Goal: Find specific page/section

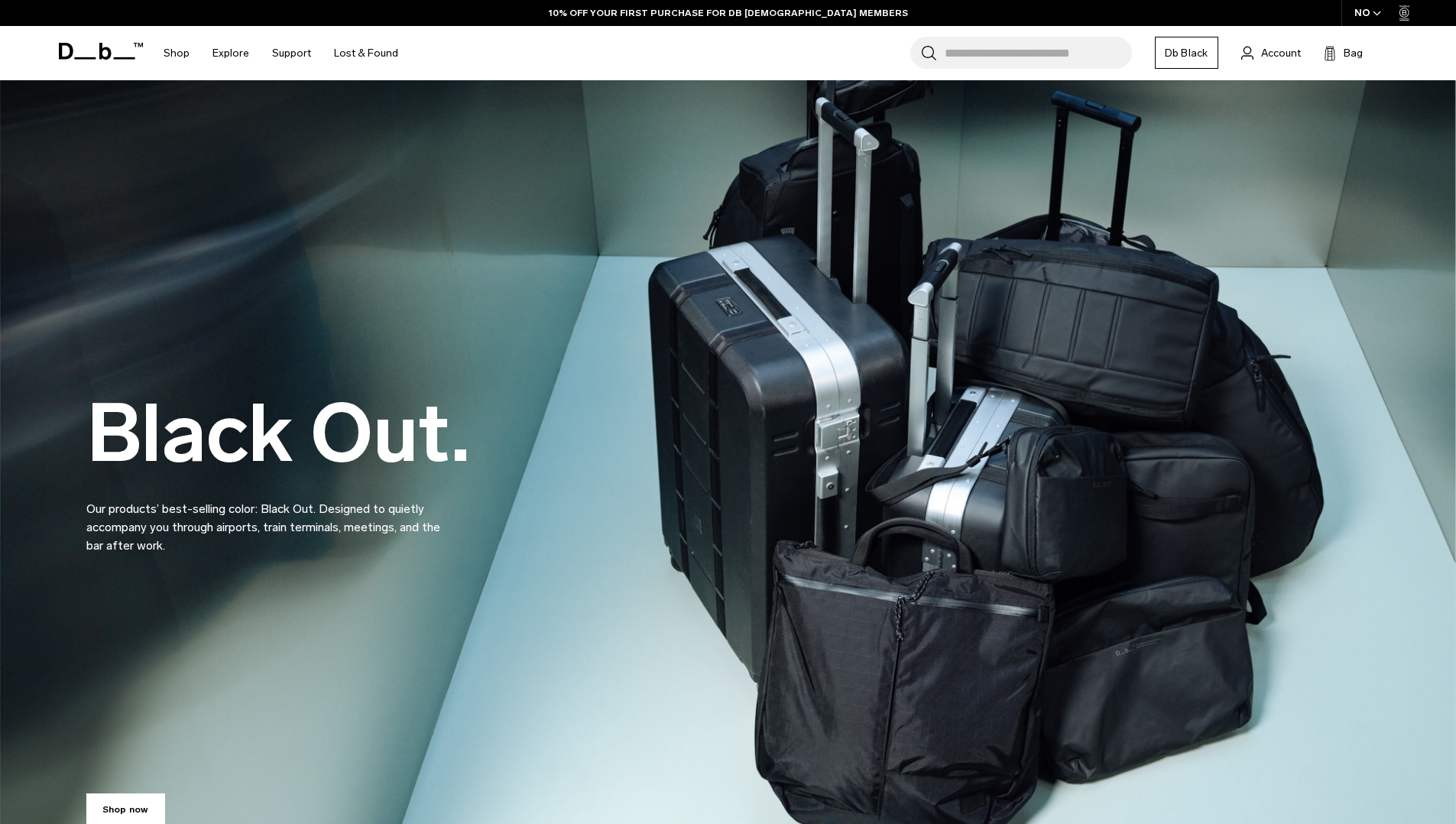
click at [1046, 58] on input "Search for Bags, Luggage..." at bounding box center [1038, 52] width 187 height 32
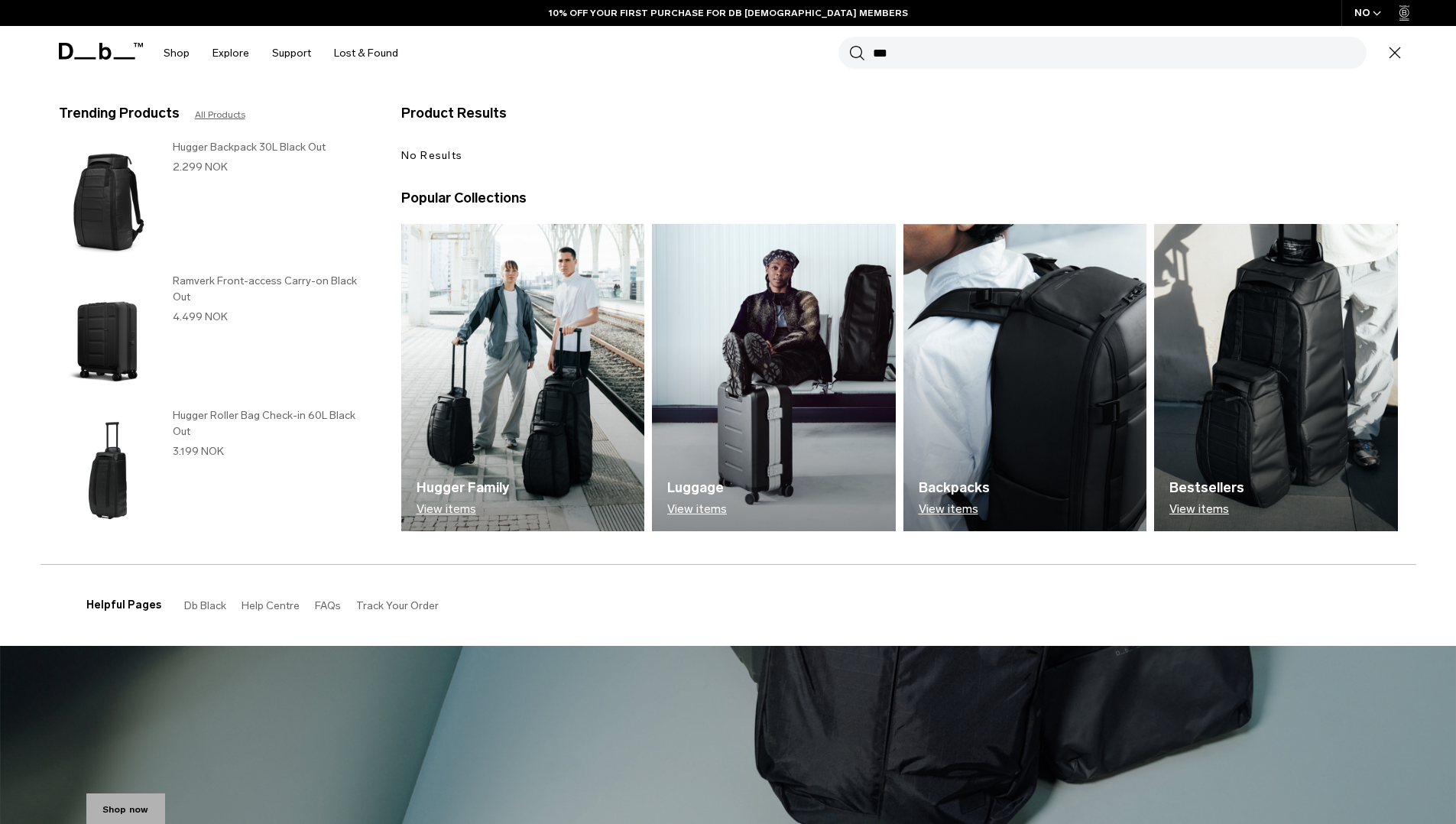
type input "***"
click at [849, 45] on button "Search" at bounding box center [857, 53] width 16 height 17
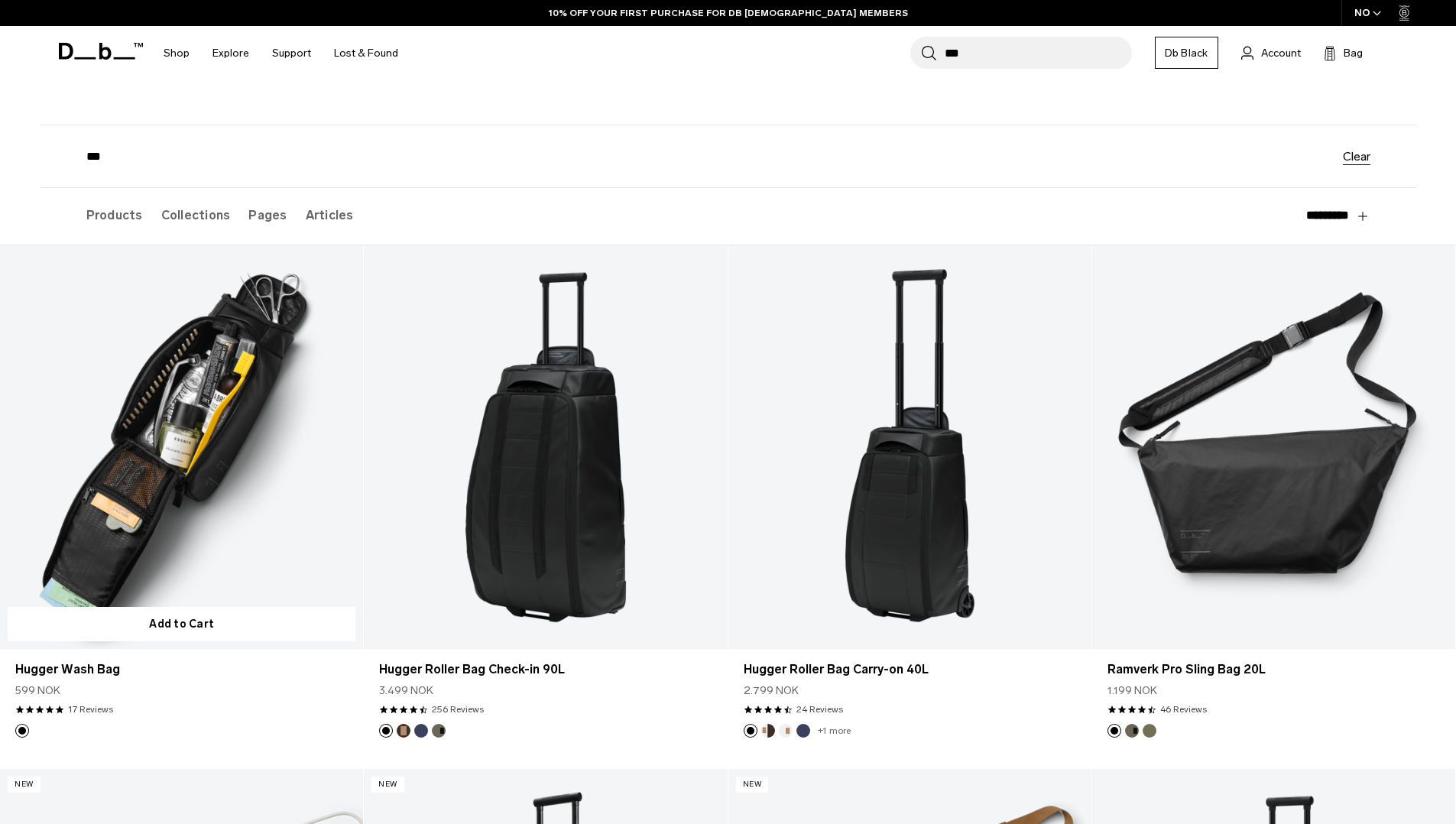
scroll to position [96, 0]
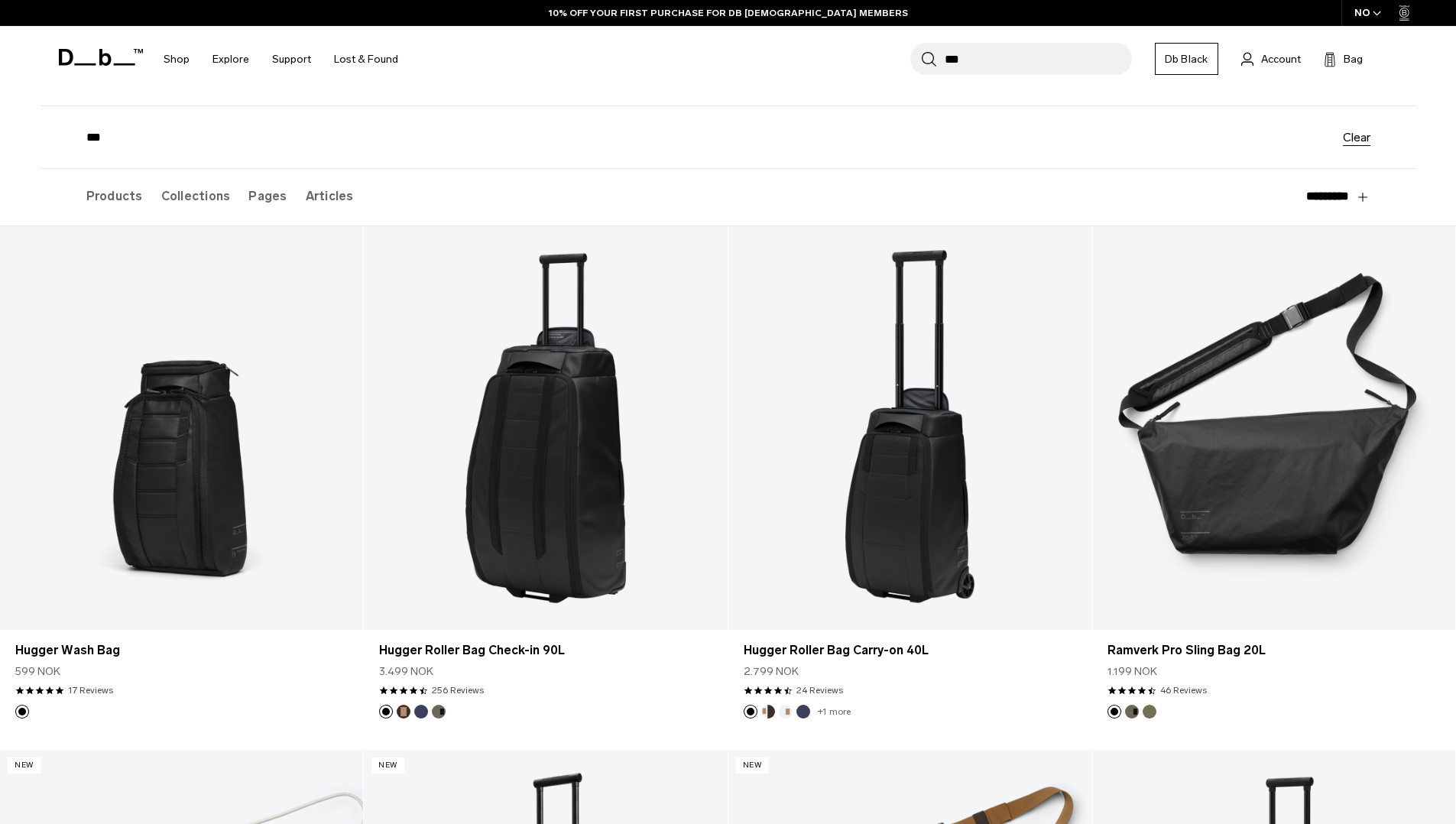
click at [204, 200] on label "Collections" at bounding box center [196, 196] width 70 height 55
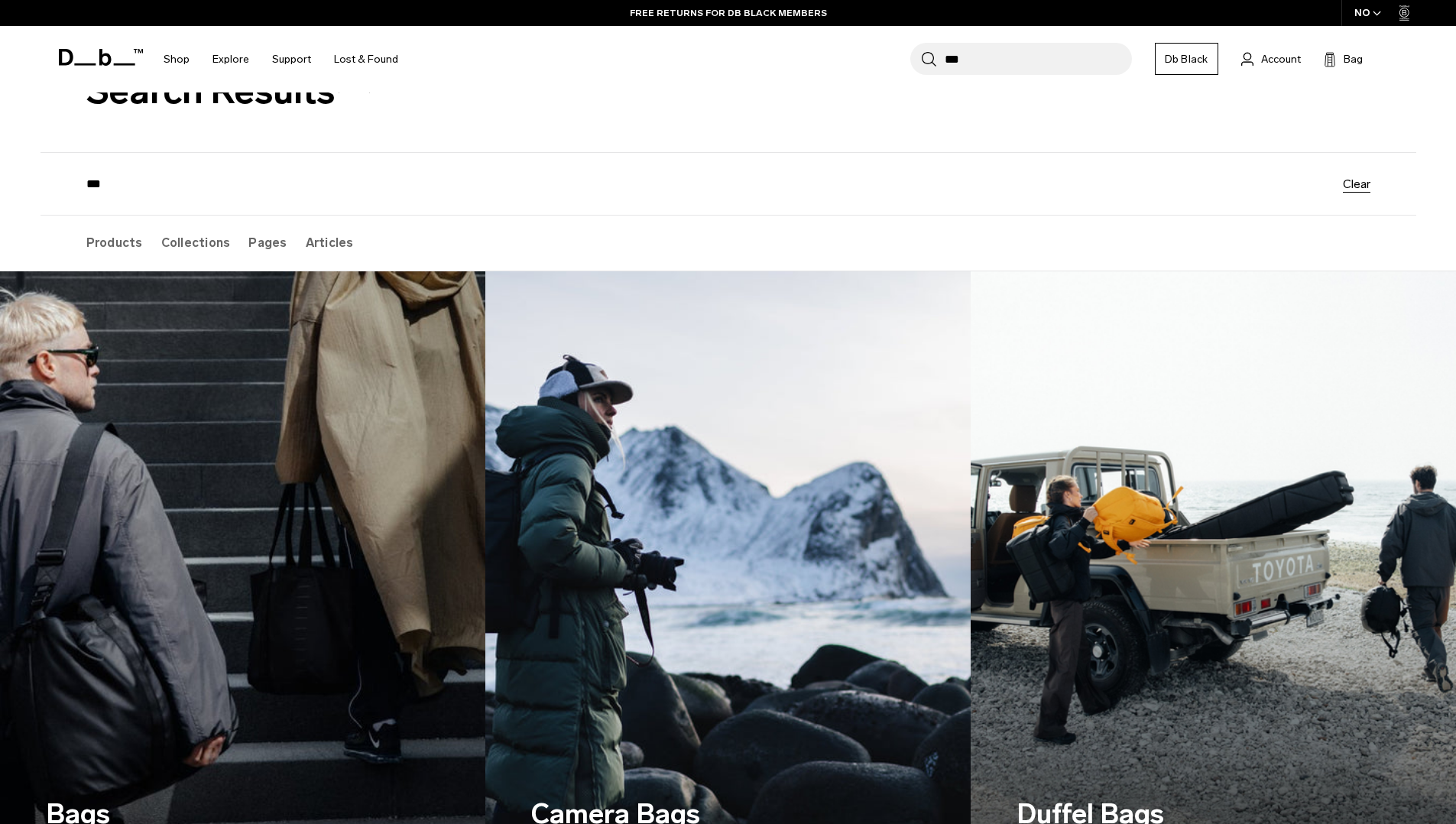
scroll to position [6, 0]
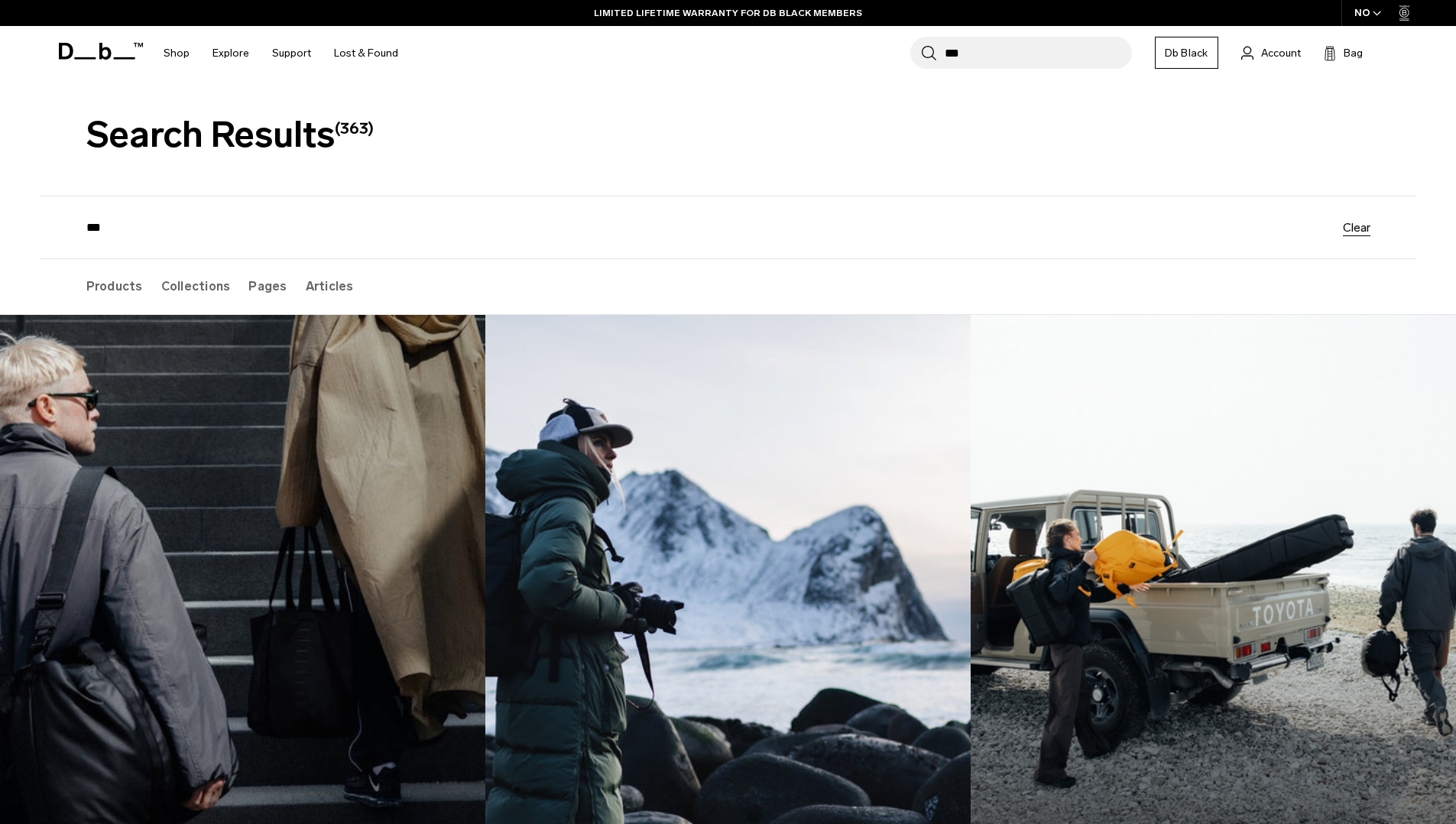
click at [100, 298] on label "Products" at bounding box center [114, 286] width 57 height 55
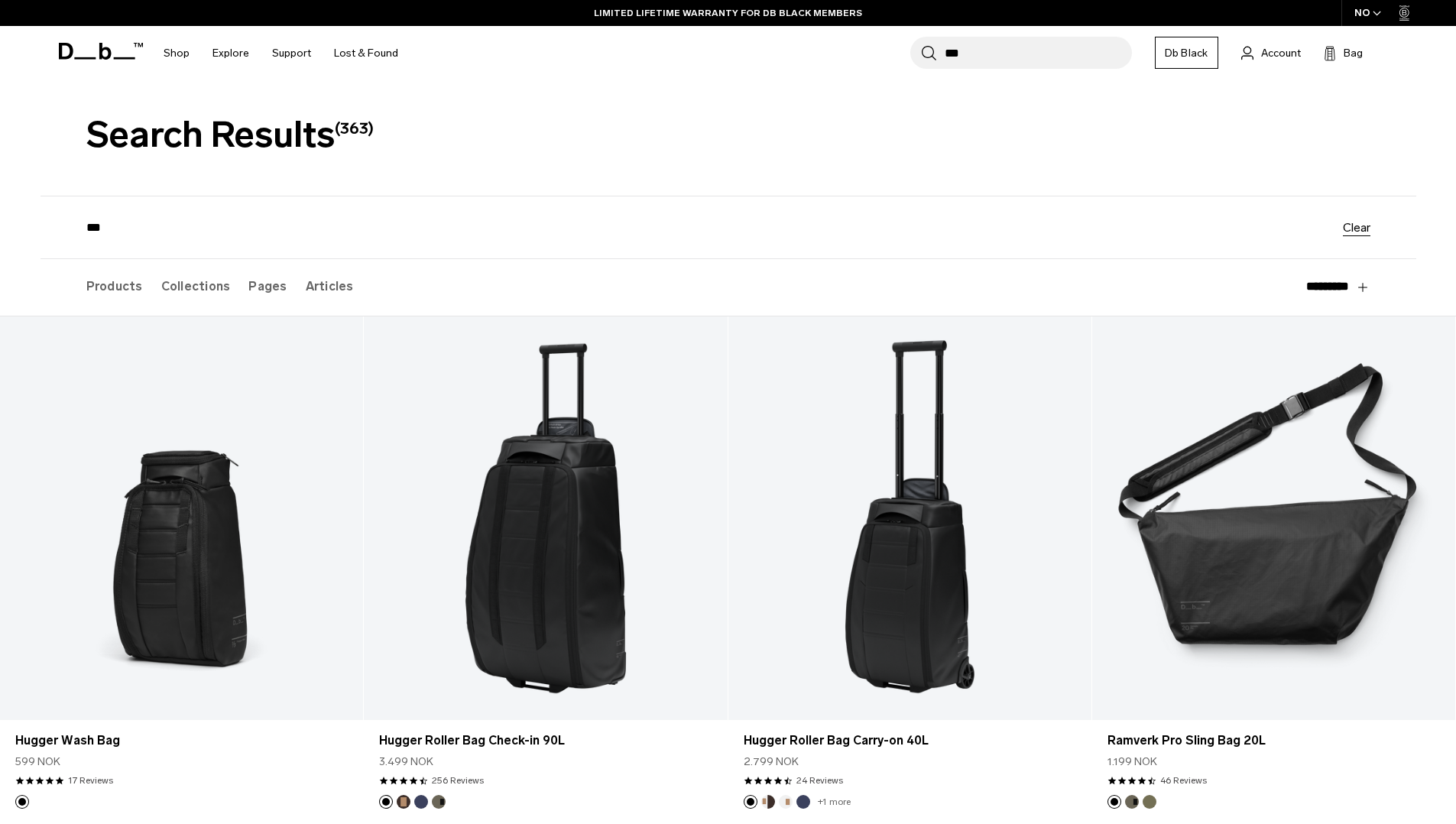
click at [196, 293] on label "Collections" at bounding box center [196, 286] width 70 height 55
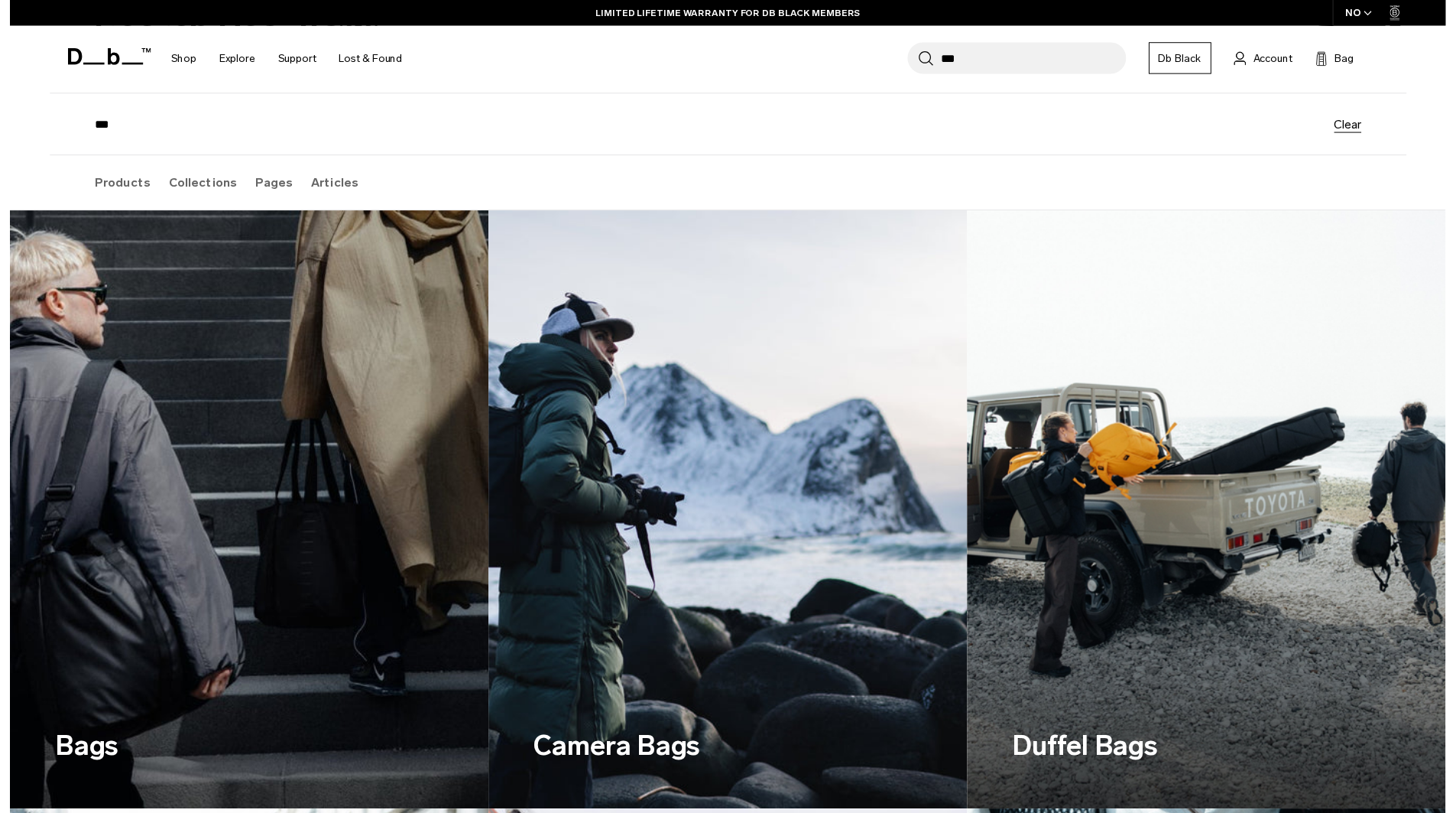
scroll to position [0, 0]
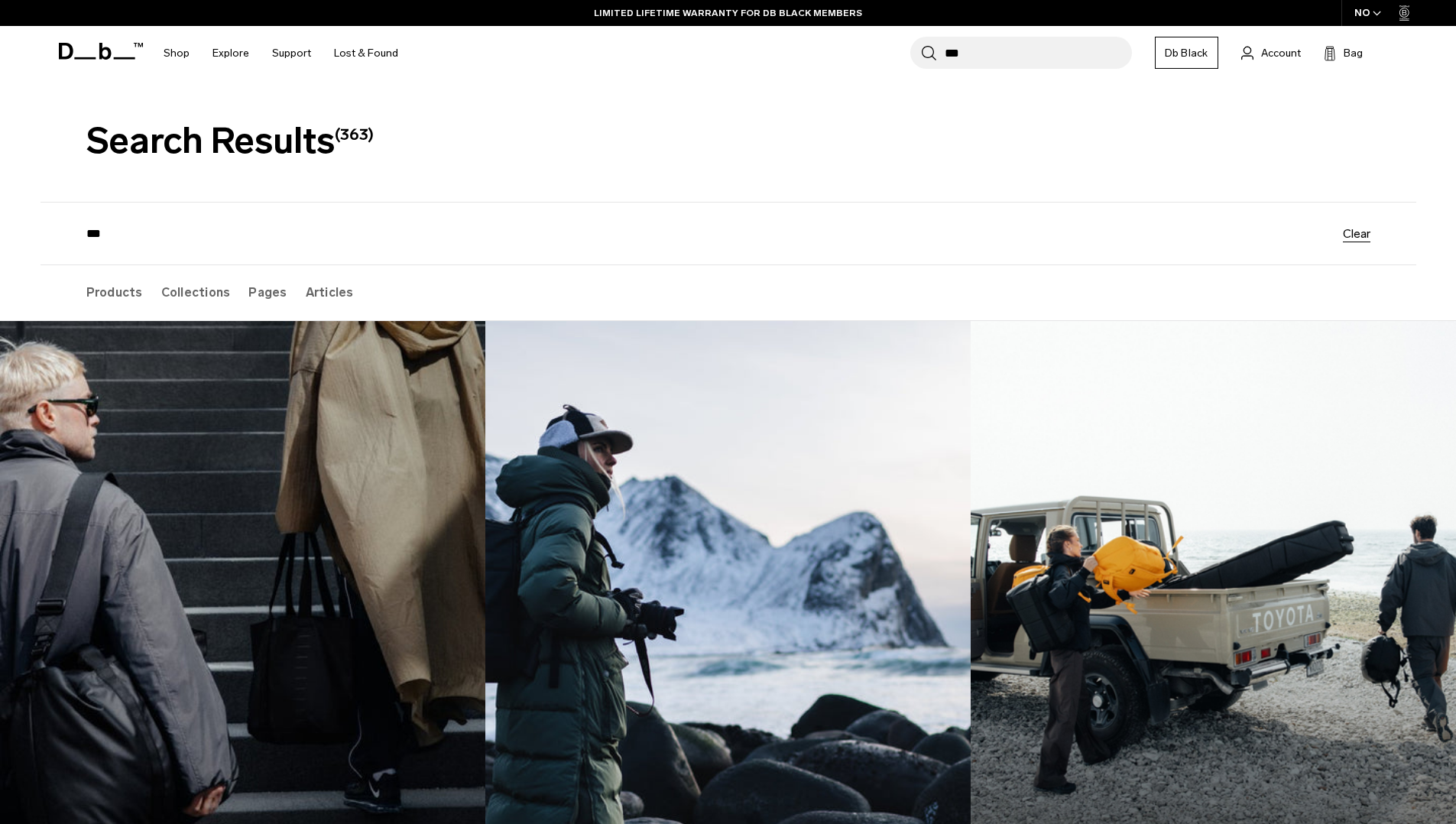
click at [269, 295] on label "Pages" at bounding box center [267, 292] width 38 height 55
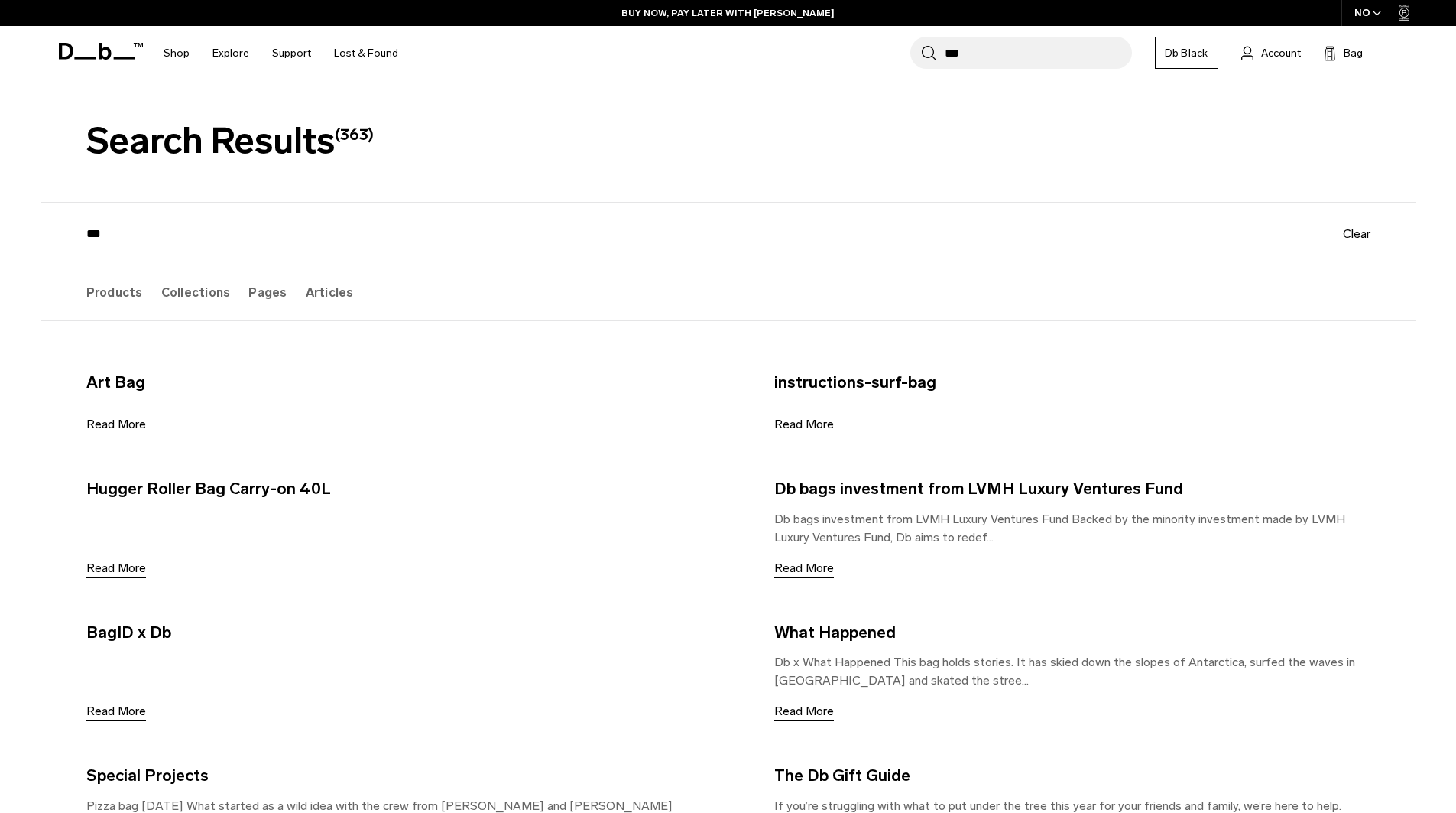
click at [89, 280] on label "Products" at bounding box center [114, 293] width 57 height 55
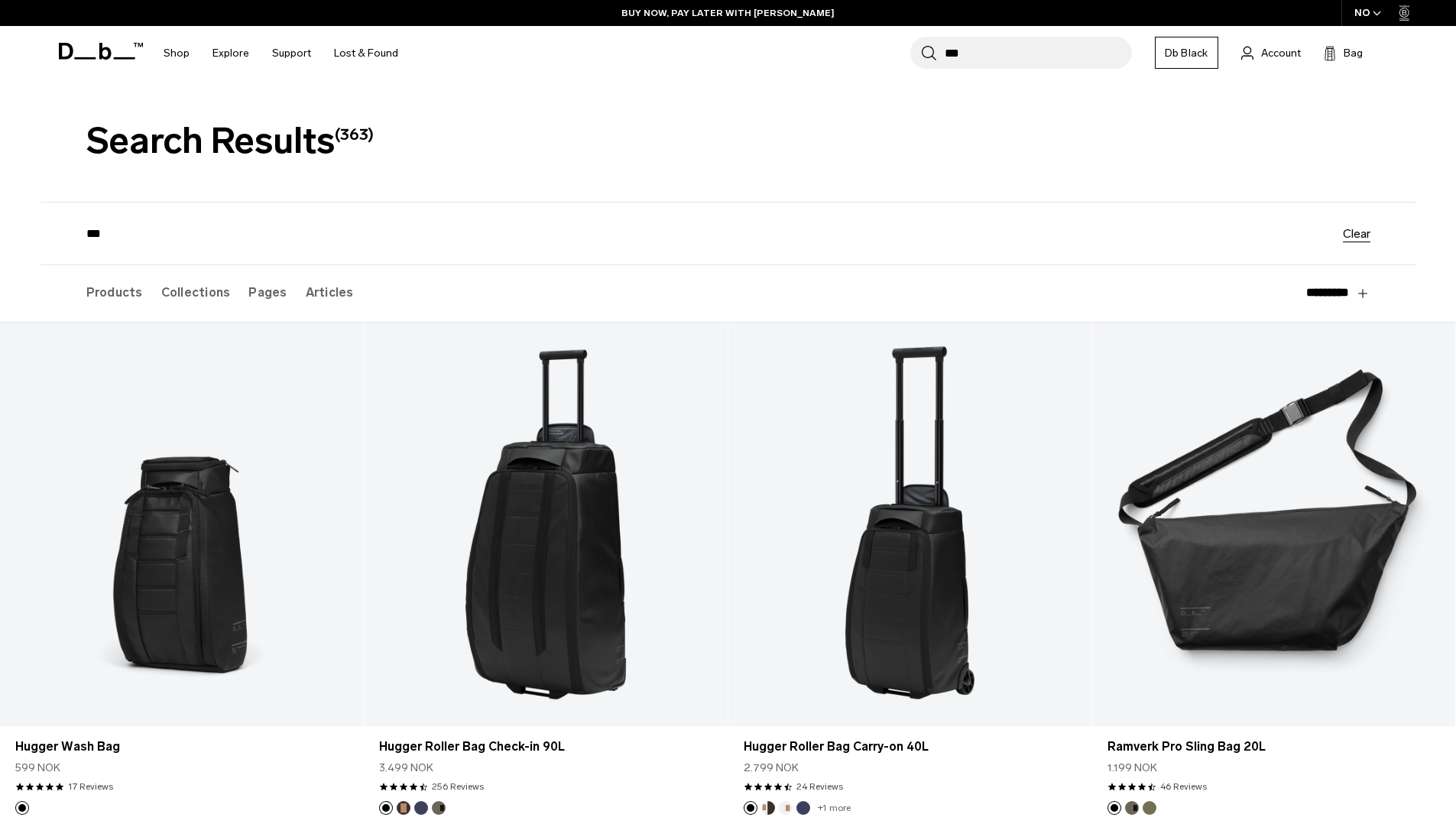
click at [93, 290] on label "Products" at bounding box center [114, 292] width 57 height 55
click at [308, 291] on label "Articles" at bounding box center [329, 292] width 48 height 55
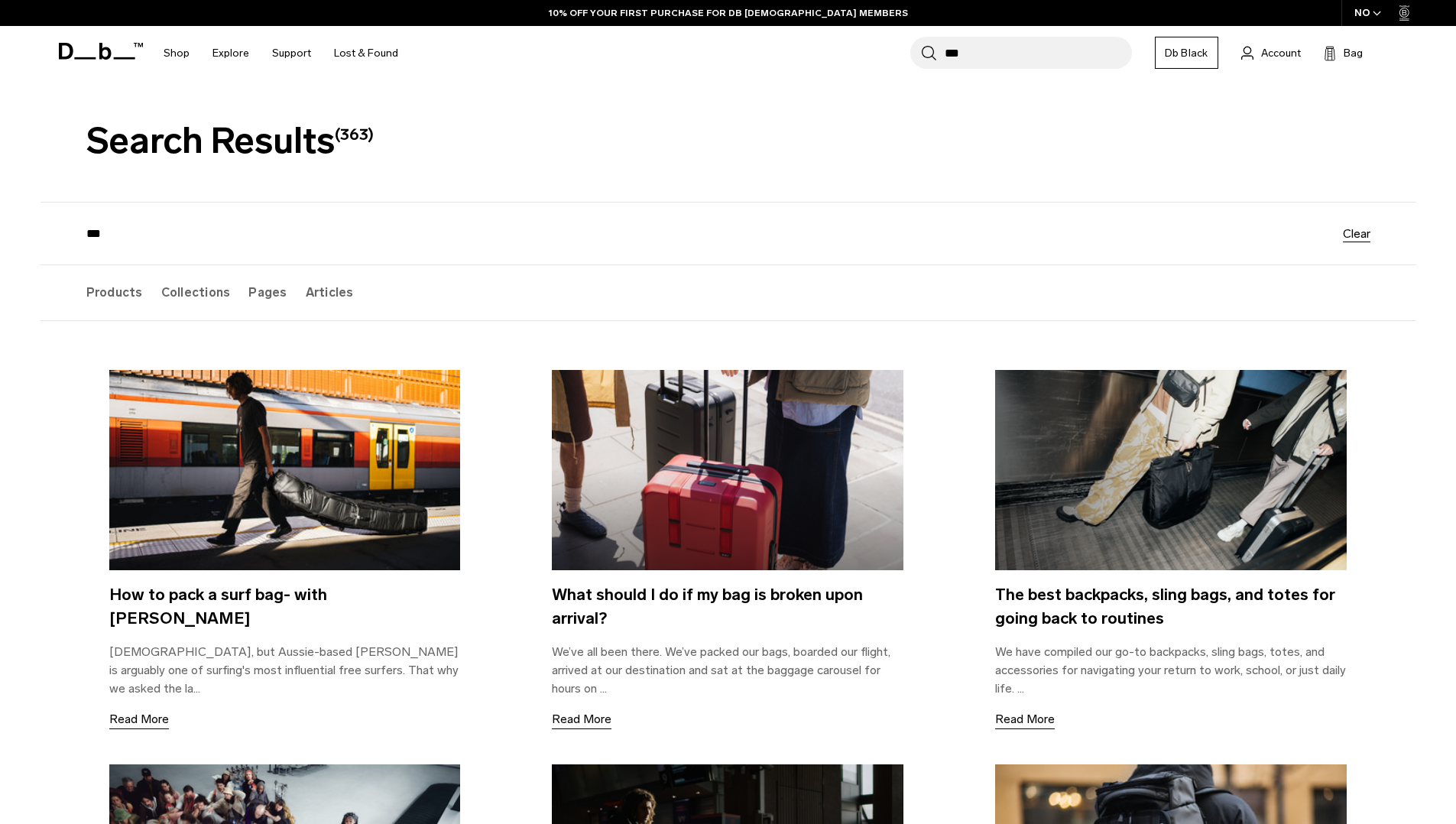
click at [237, 295] on div "**********" at bounding box center [728, 292] width 1284 height 55
click at [253, 296] on label "Pages" at bounding box center [267, 292] width 38 height 55
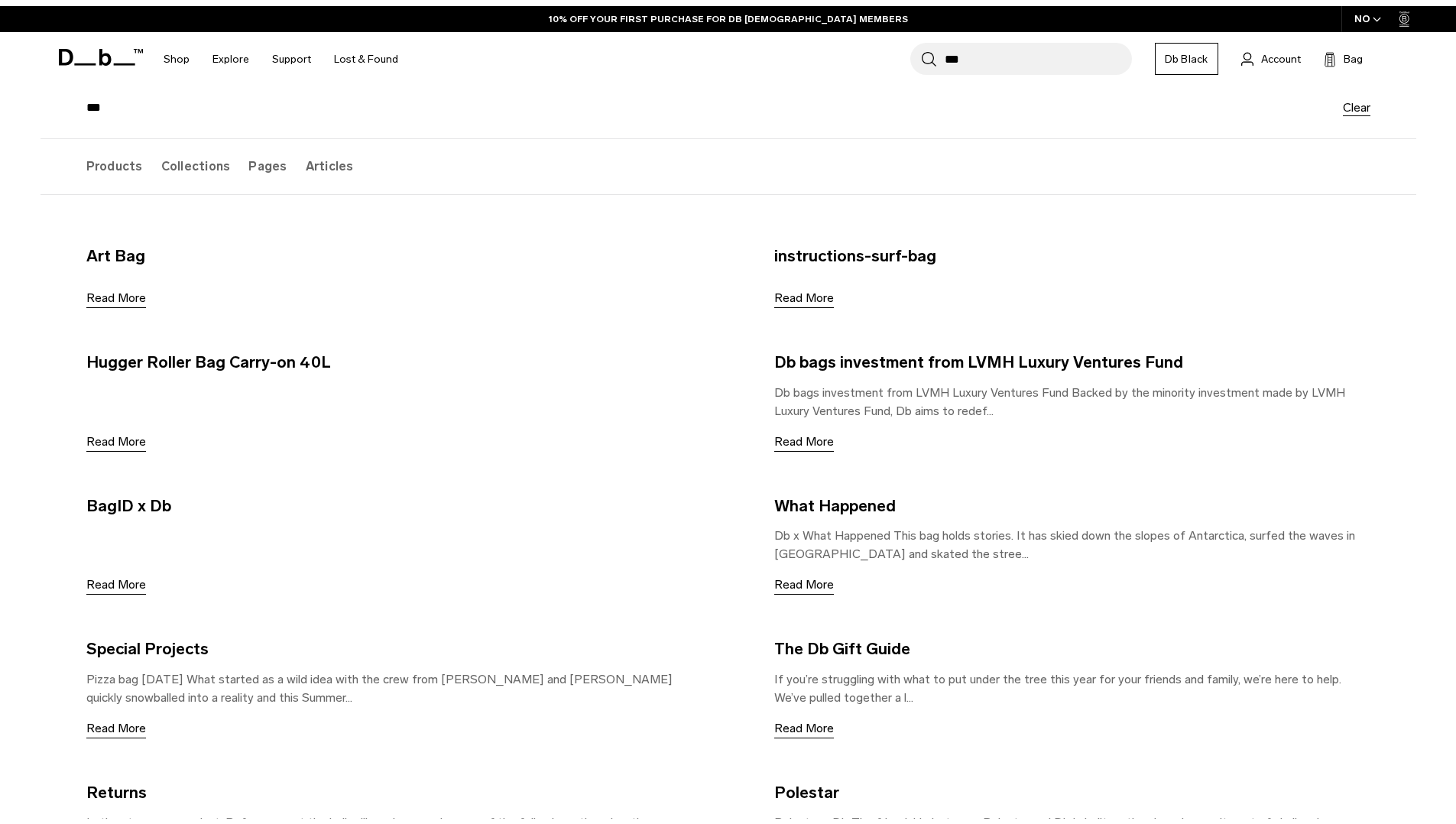
scroll to position [145, 0]
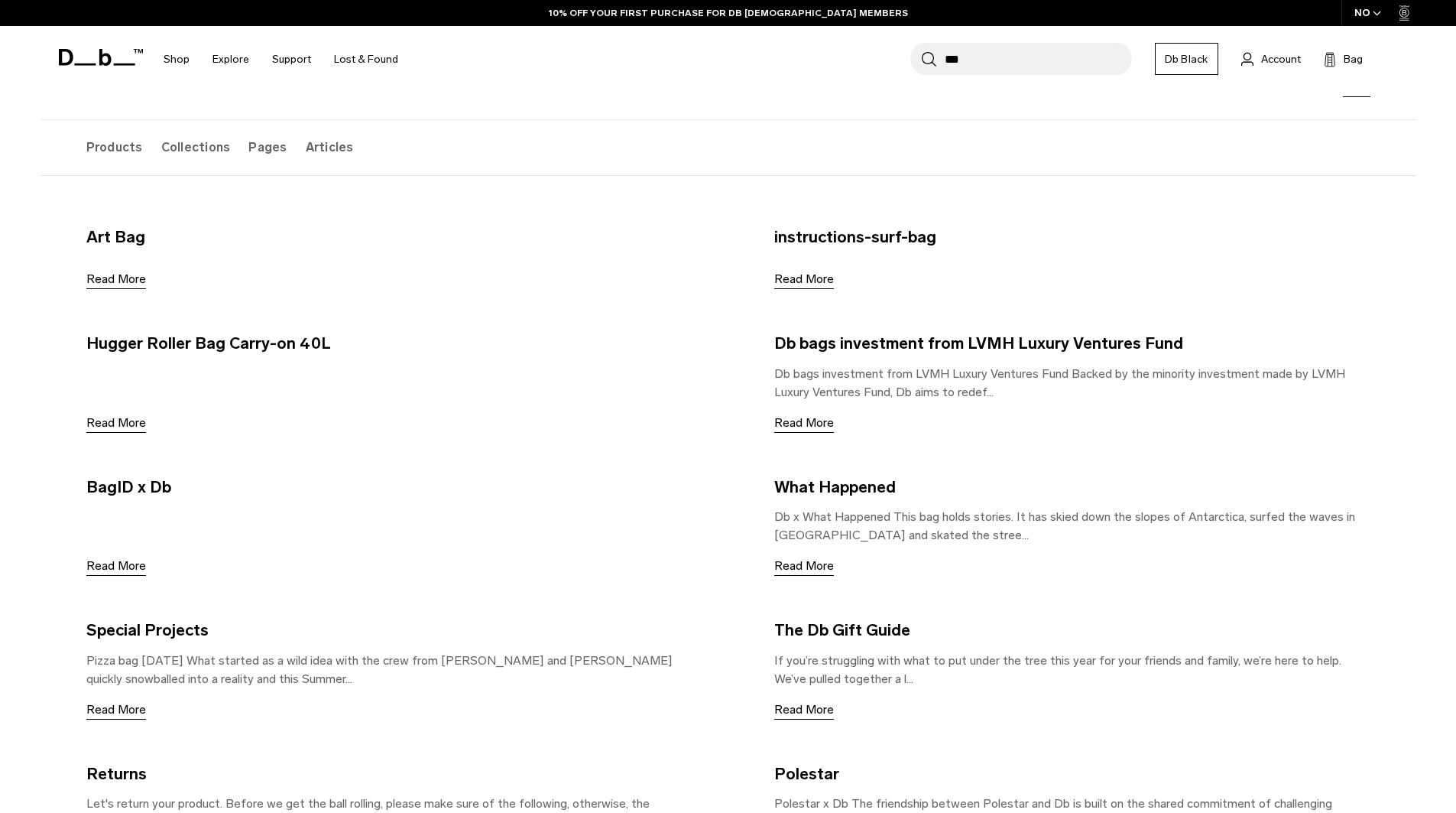
click at [187, 143] on label "Collections" at bounding box center [196, 148] width 70 height 55
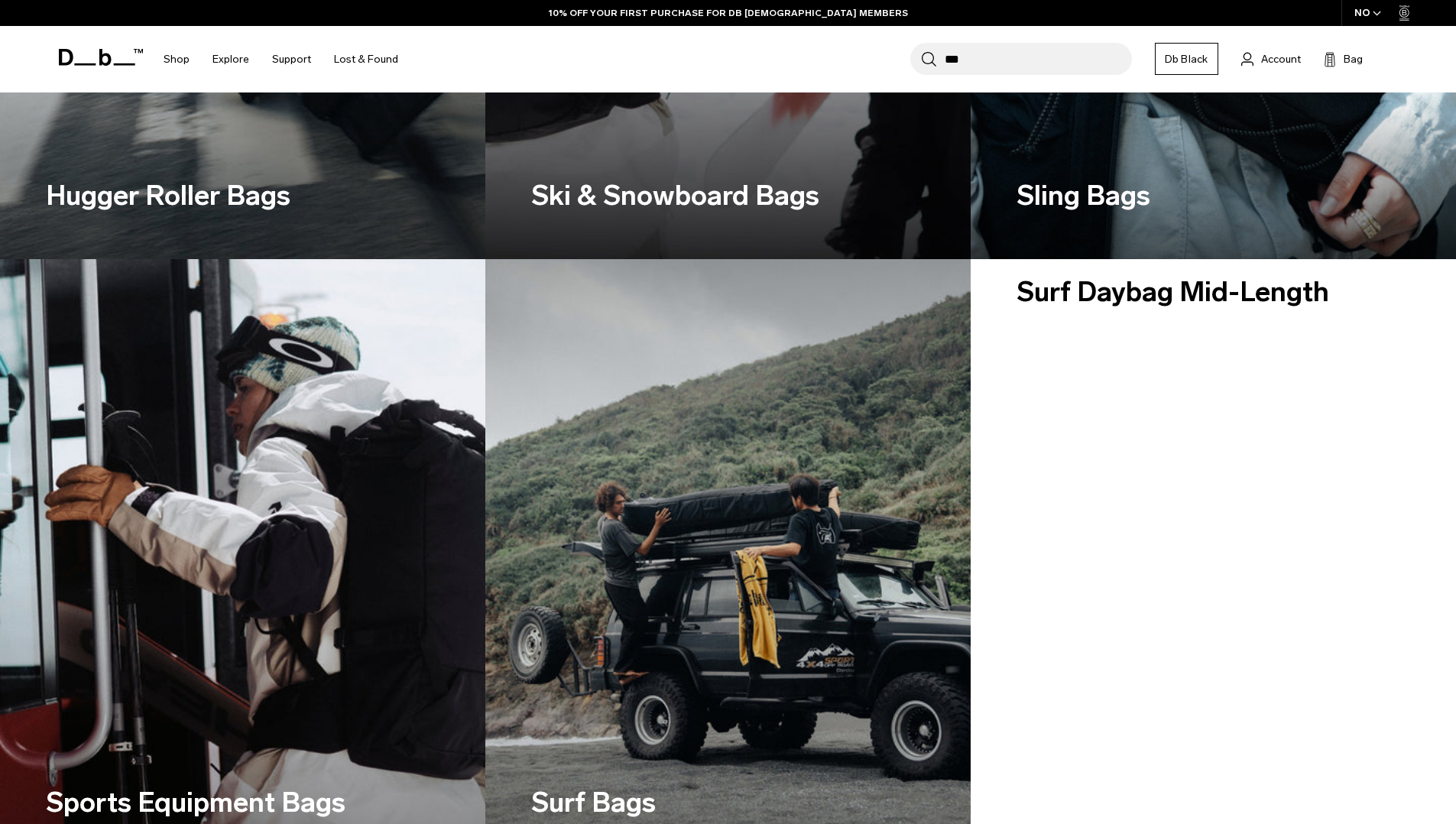
scroll to position [0, 0]
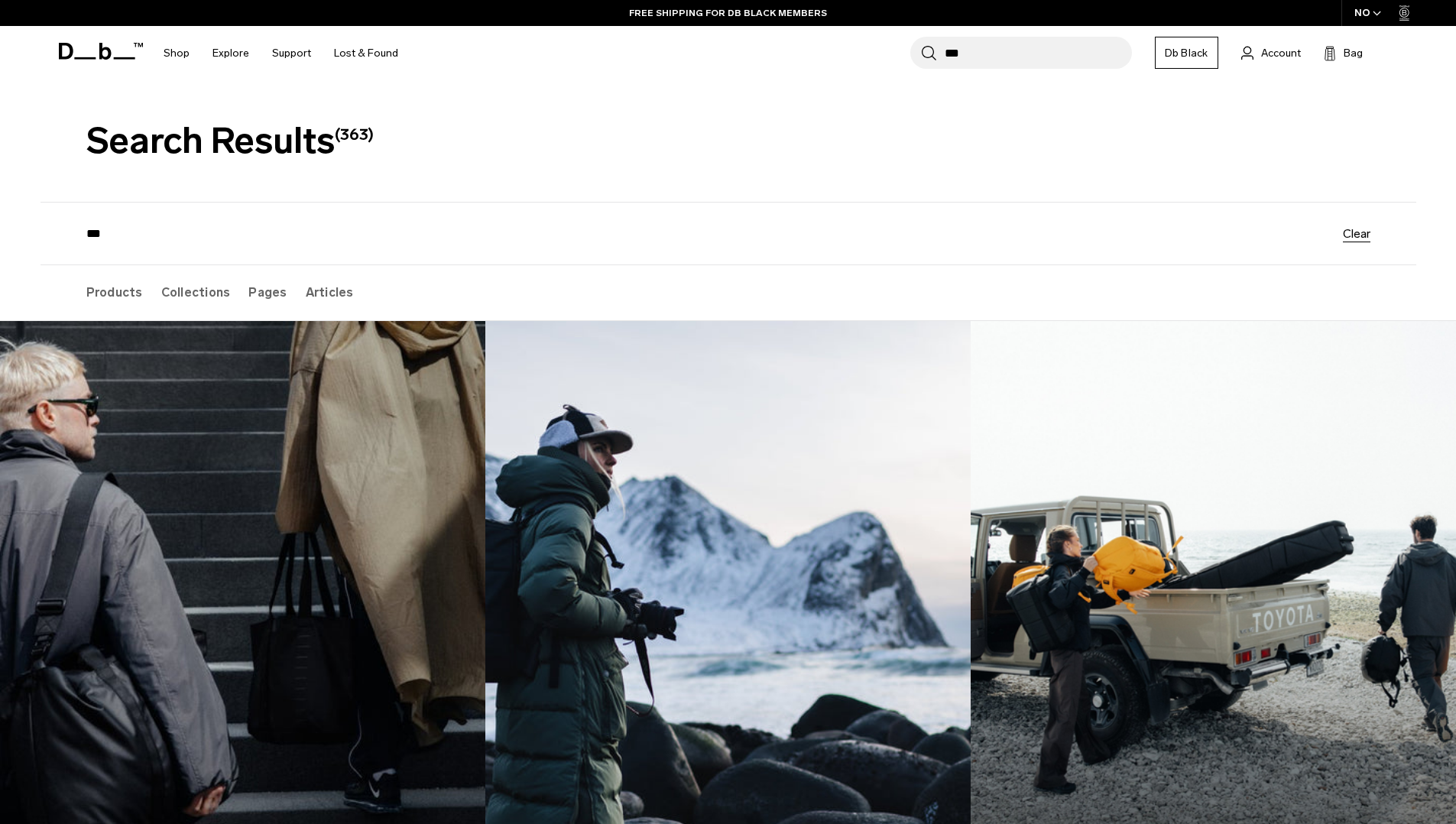
click at [109, 292] on label "Products" at bounding box center [114, 292] width 57 height 55
